Goal: Communication & Community: Answer question/provide support

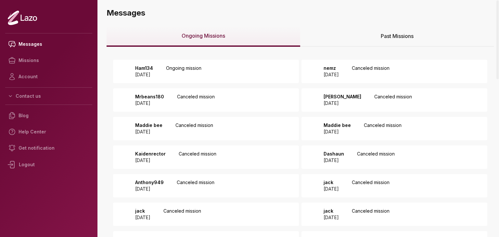
click at [201, 68] on p "Ongoing mission" at bounding box center [183, 71] width 35 height 13
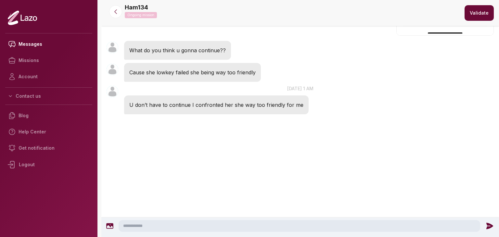
scroll to position [2810, 0]
click at [171, 226] on textarea at bounding box center [300, 226] width 362 height 12
type textarea "******"
click at [488, 228] on icon at bounding box center [491, 226] width 7 height 6
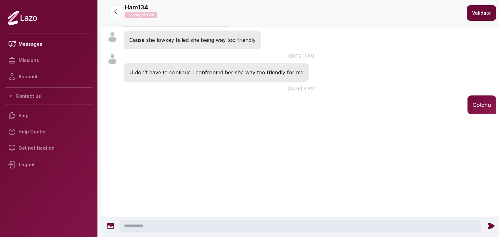
scroll to position [2829, 0]
click at [473, 9] on button "Validate" at bounding box center [481, 13] width 29 height 16
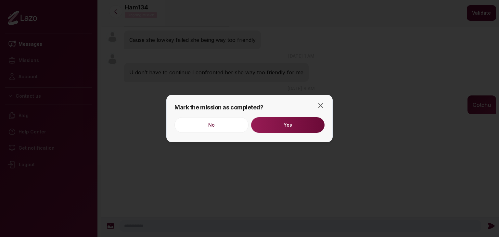
click at [312, 117] on button "Yes" at bounding box center [287, 125] width 73 height 16
